Goal: Information Seeking & Learning: Learn about a topic

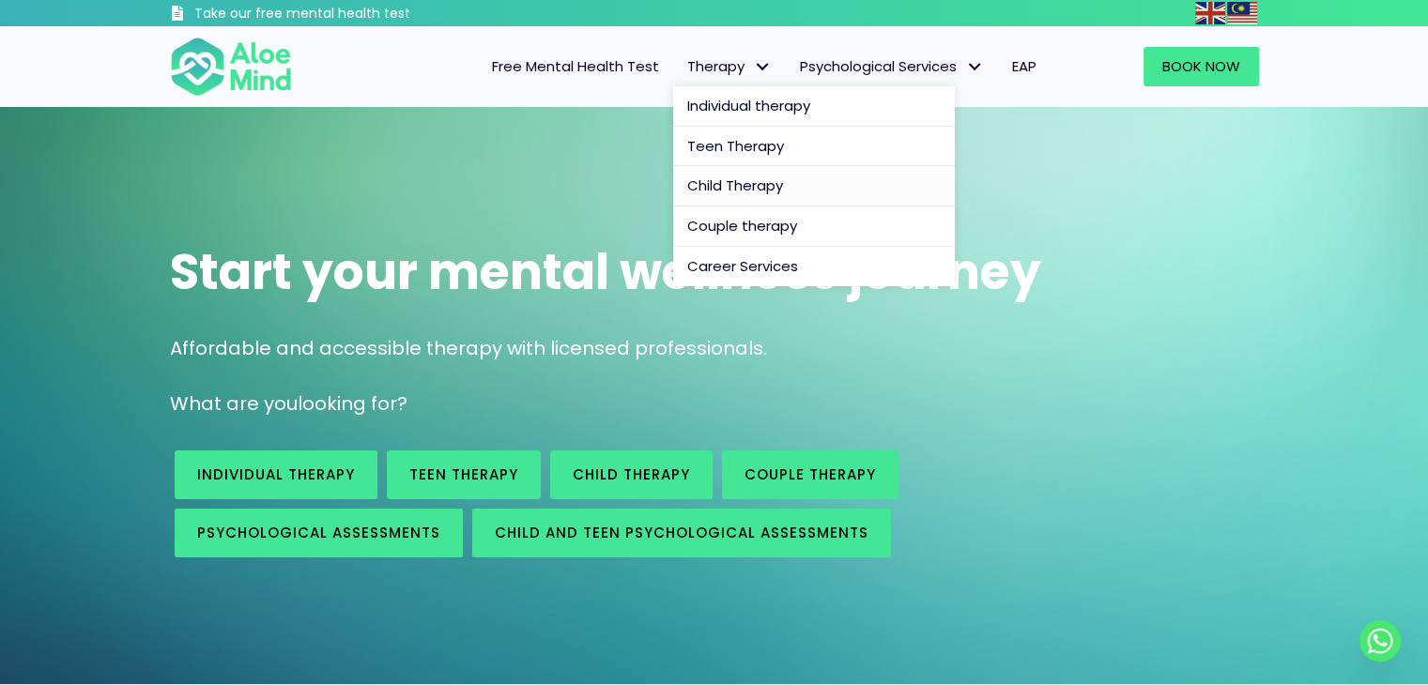
click at [731, 192] on span "Child Therapy" at bounding box center [735, 186] width 96 height 20
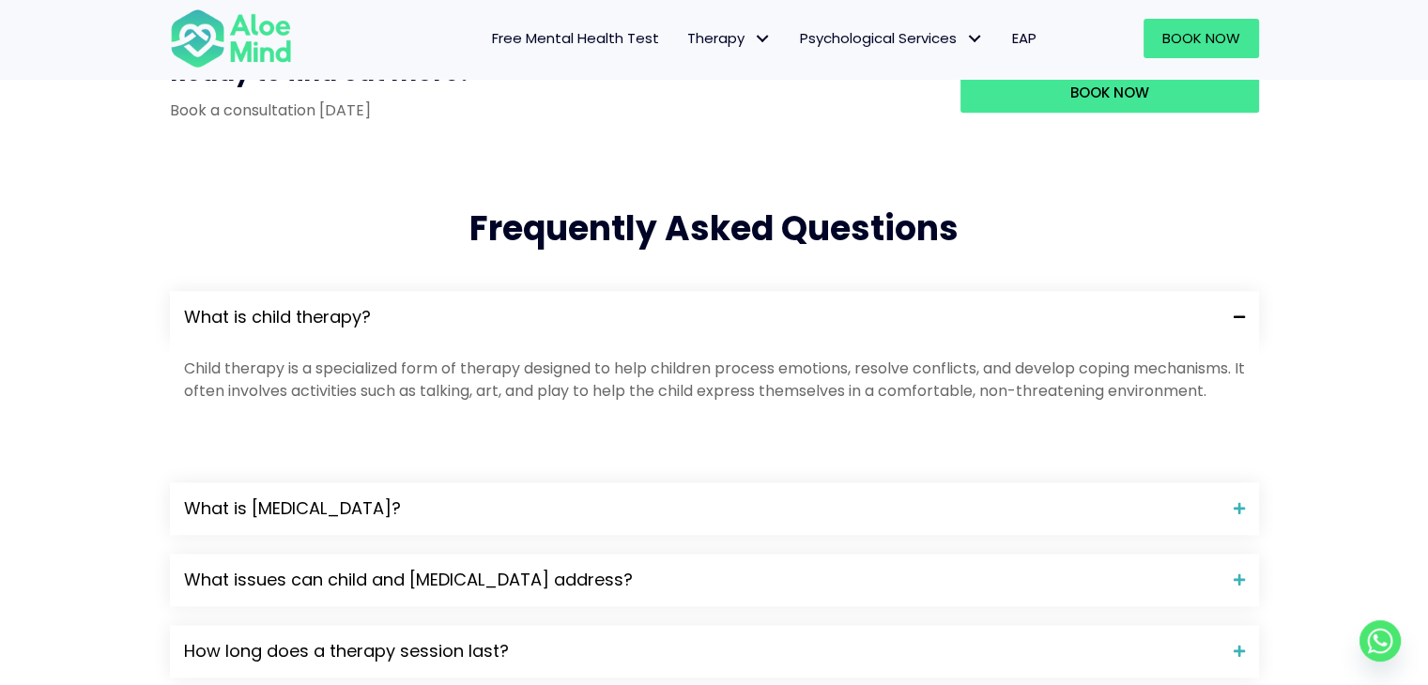
scroll to position [1784, 0]
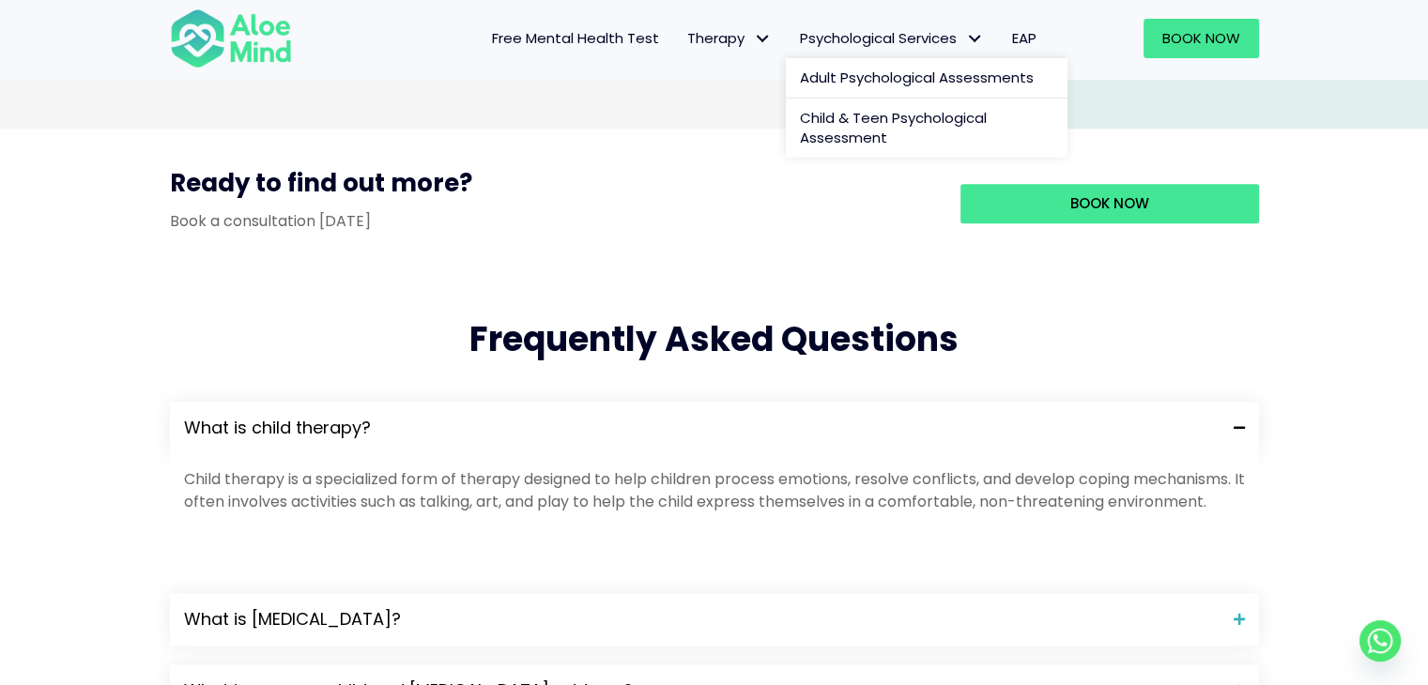
click at [841, 46] on span "Psychological Services" at bounding box center [892, 38] width 184 height 20
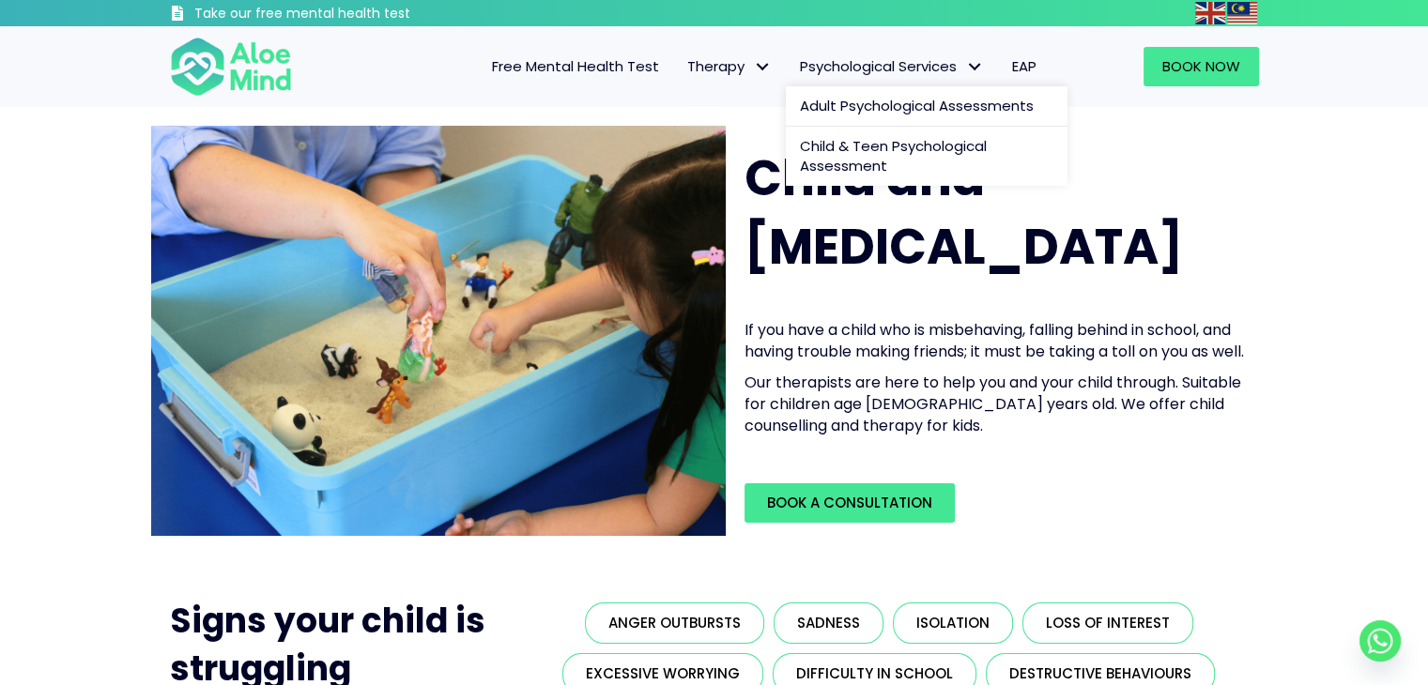
click at [848, 80] on link "Psychological Services" at bounding box center [892, 66] width 212 height 39
click at [848, 154] on span "Child & Teen Psychological Assessment" at bounding box center [893, 156] width 187 height 40
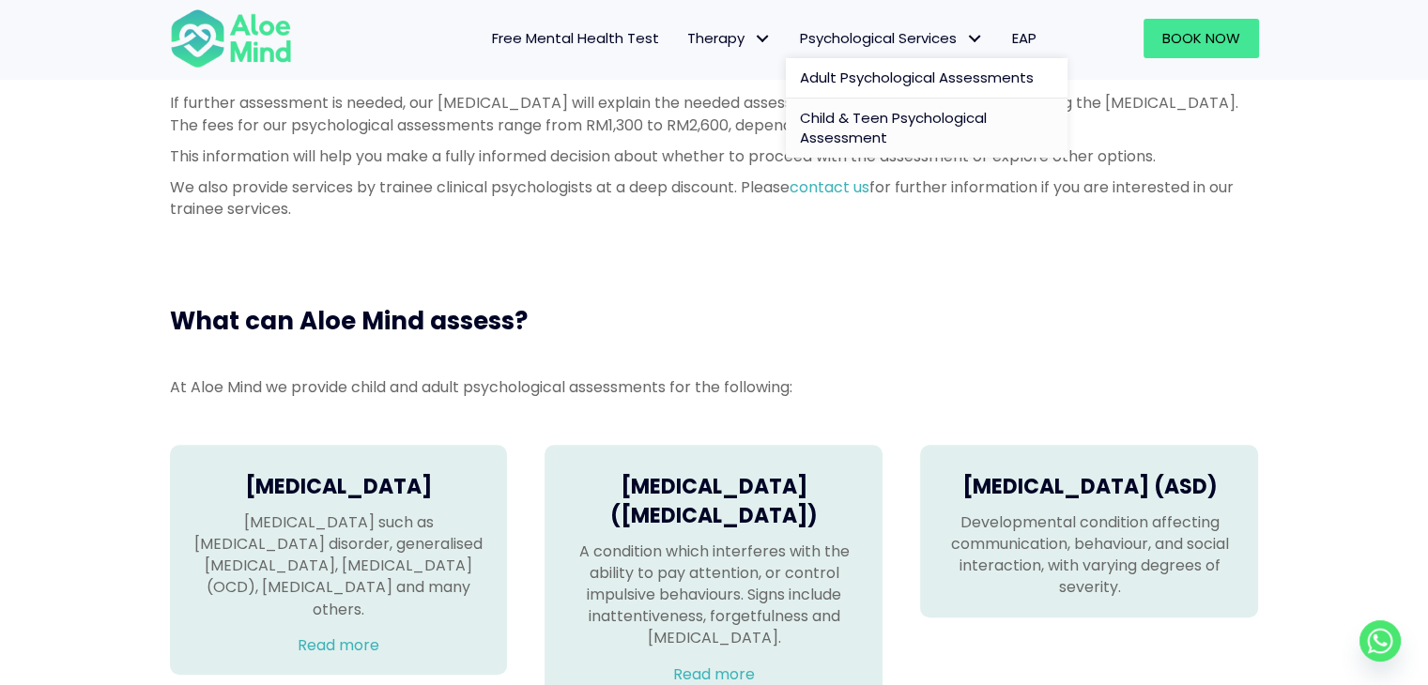
scroll to position [1127, 0]
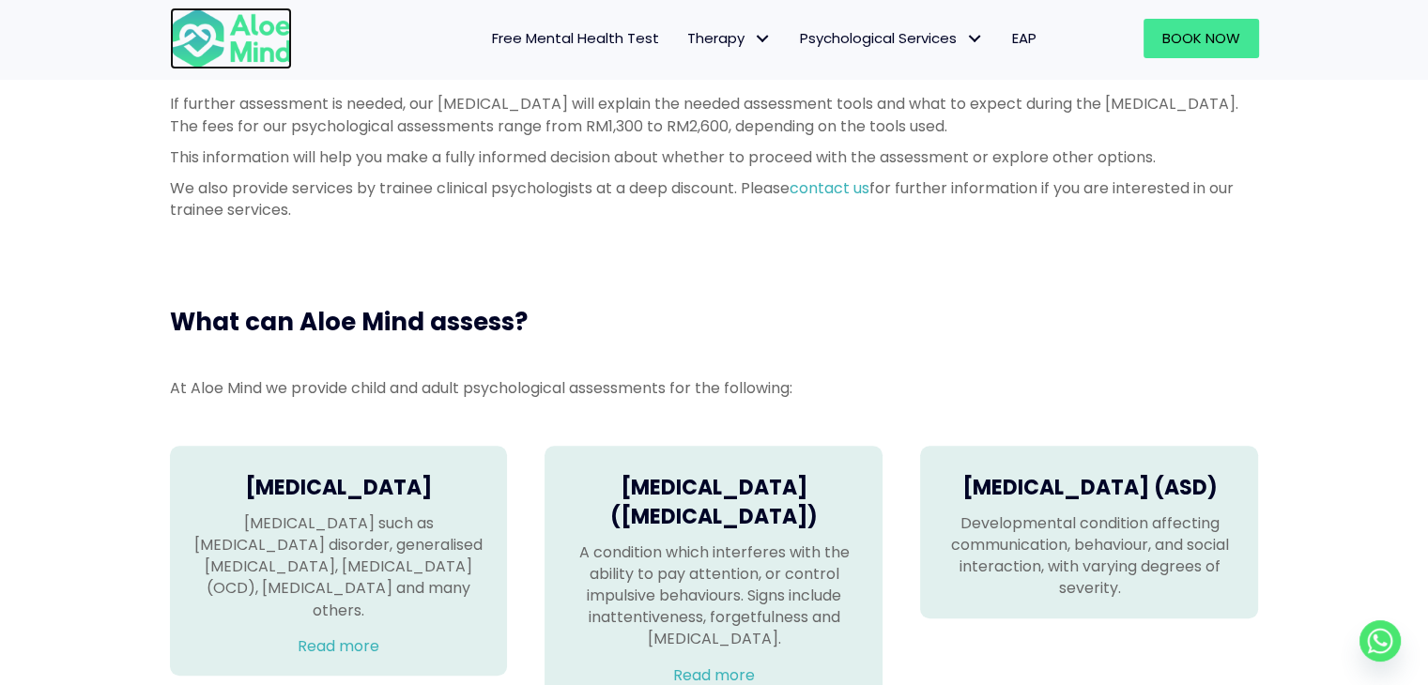
click at [276, 35] on img at bounding box center [231, 39] width 122 height 62
